Goal: Transaction & Acquisition: Subscribe to service/newsletter

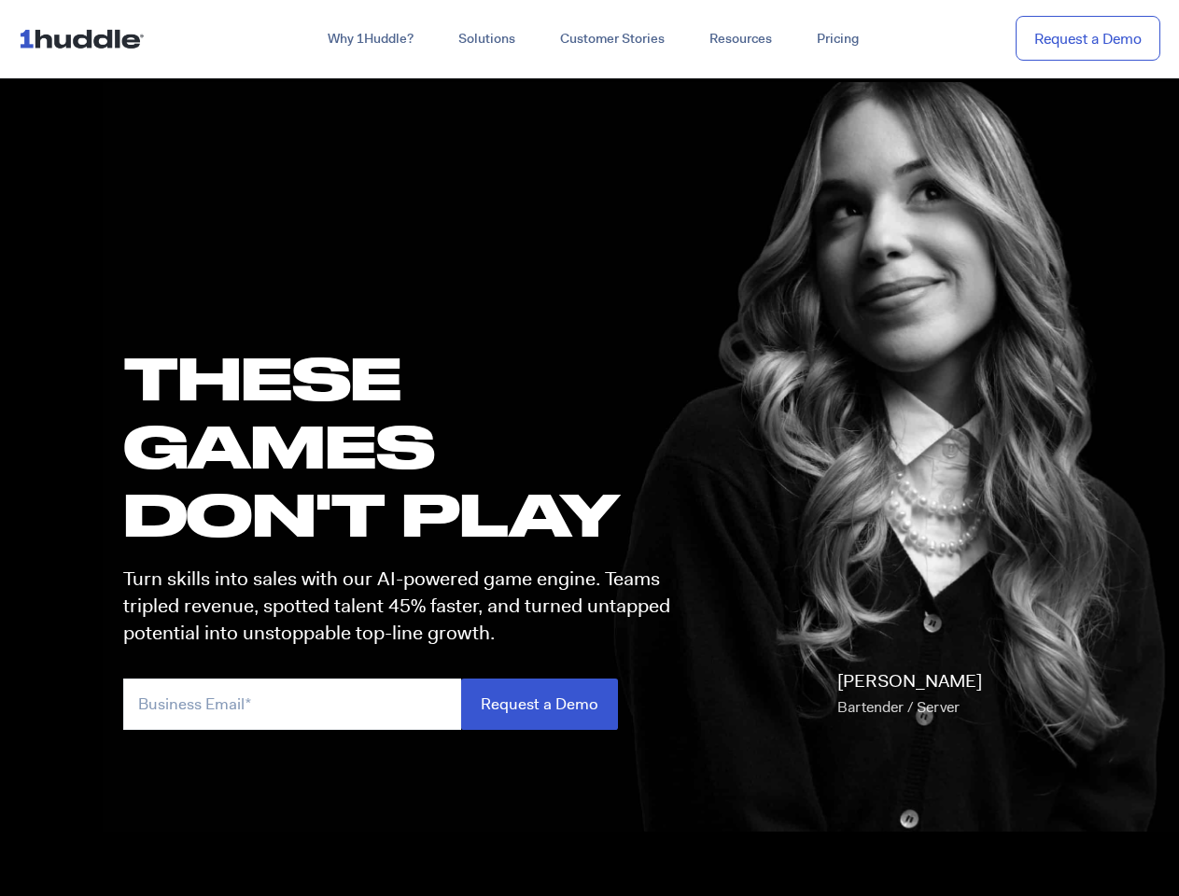
click at [589, 448] on h1 "these GAMES DON'T PLAY" at bounding box center [405, 446] width 564 height 205
click at [369, 39] on link "Why 1Huddle?" at bounding box center [370, 39] width 131 height 34
click at [485, 39] on link "Solutions" at bounding box center [487, 39] width 102 height 34
click at [739, 39] on link "Resources" at bounding box center [740, 39] width 107 height 34
click at [405, 704] on input "email" at bounding box center [292, 704] width 338 height 51
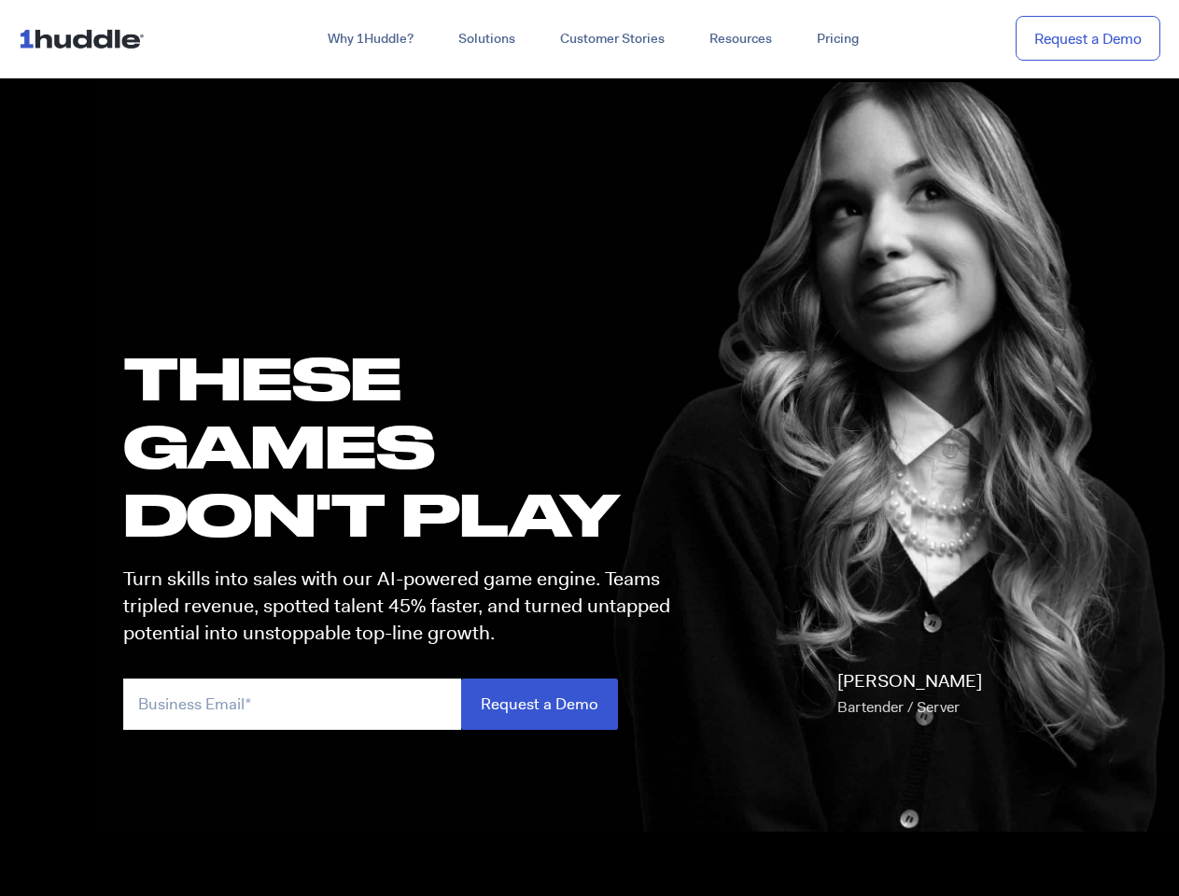
click at [539, 704] on input "Request a Demo" at bounding box center [539, 704] width 157 height 51
